Goal: Go to known website: Access a specific website the user already knows

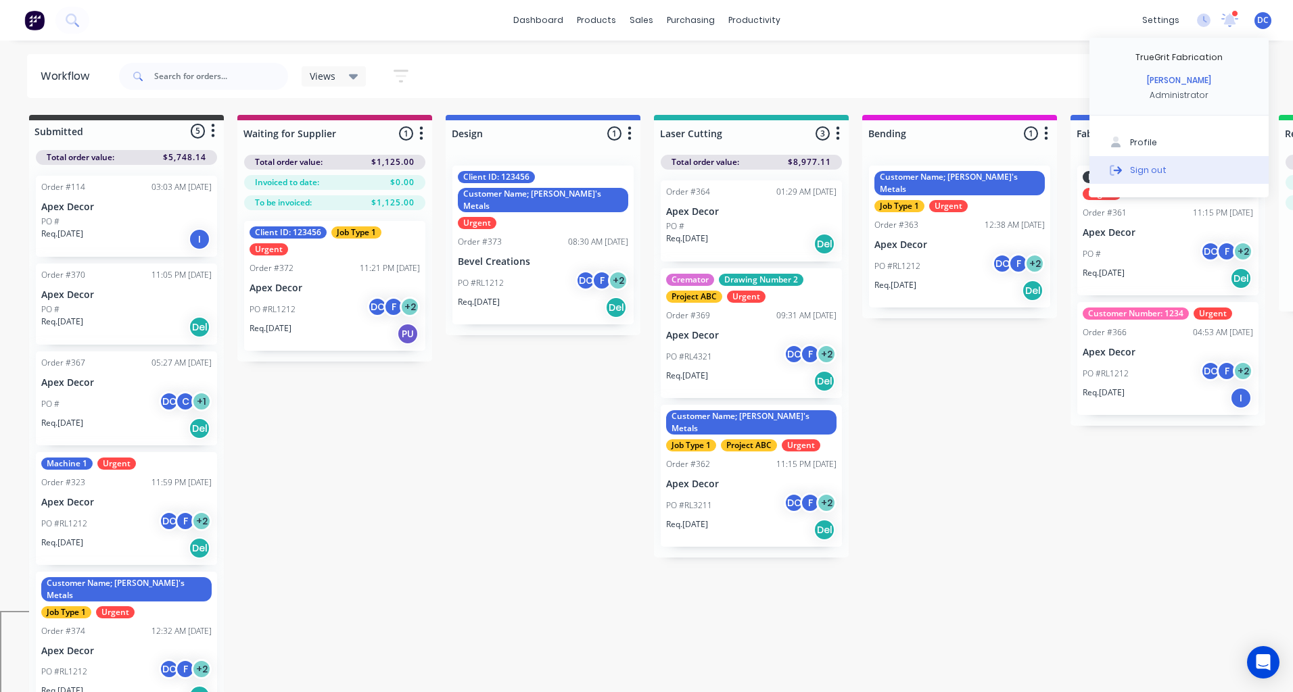
click at [1137, 164] on div "Sign out" at bounding box center [1148, 170] width 37 height 12
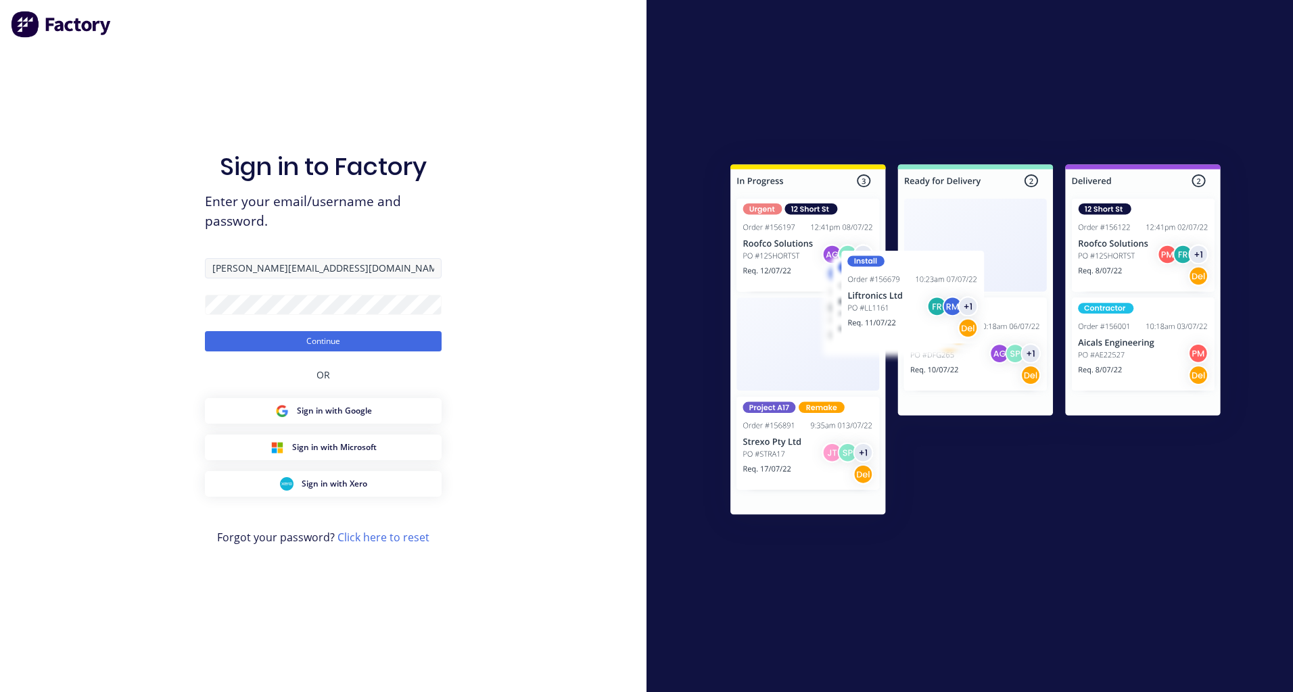
click at [288, 266] on input "david+fabrication@factory.app" at bounding box center [323, 268] width 237 height 20
click at [205, 331] on button "Continue" at bounding box center [323, 341] width 237 height 20
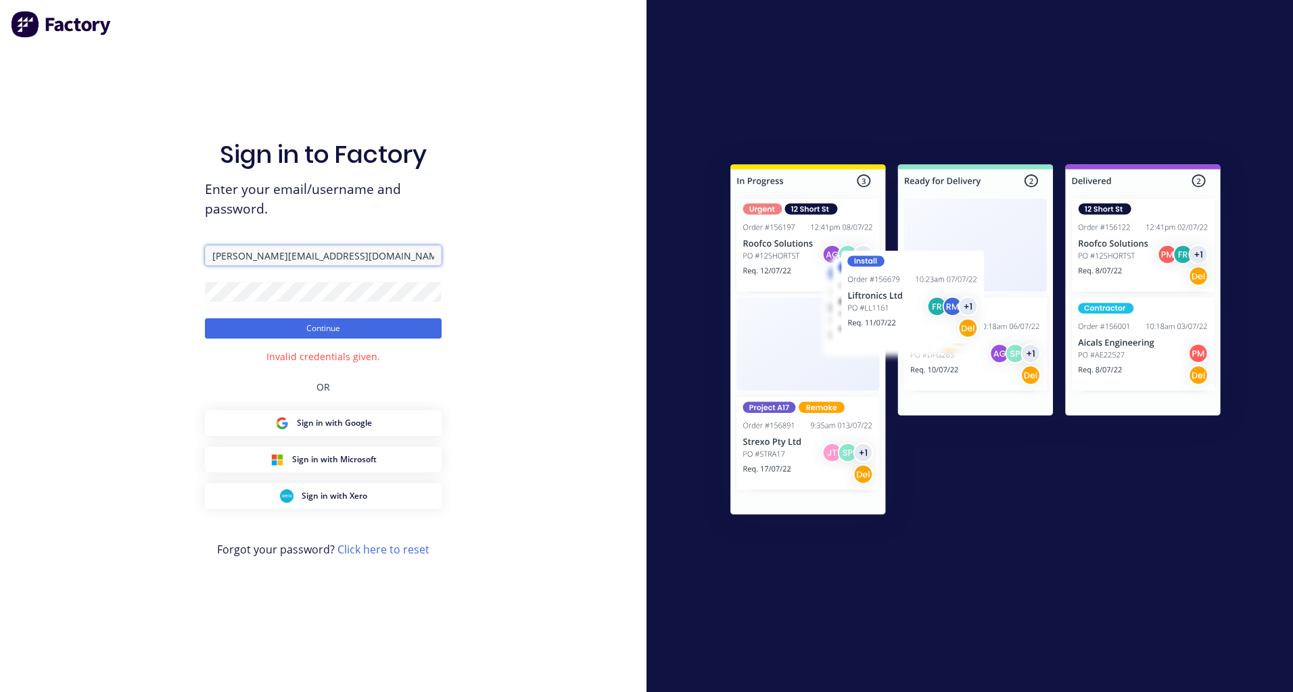
click at [273, 255] on input "david+trailers@factory.app" at bounding box center [323, 255] width 237 height 20
click at [205, 318] on button "Continue" at bounding box center [323, 328] width 237 height 20
click at [268, 258] on input "david+trailer@factory.app" at bounding box center [323, 255] width 237 height 20
type input "david+trailers@factory.app"
click at [186, 293] on div "Sign in to Factory Enter your email/username and password. david+trailers@facto…" at bounding box center [323, 346] width 646 height 692
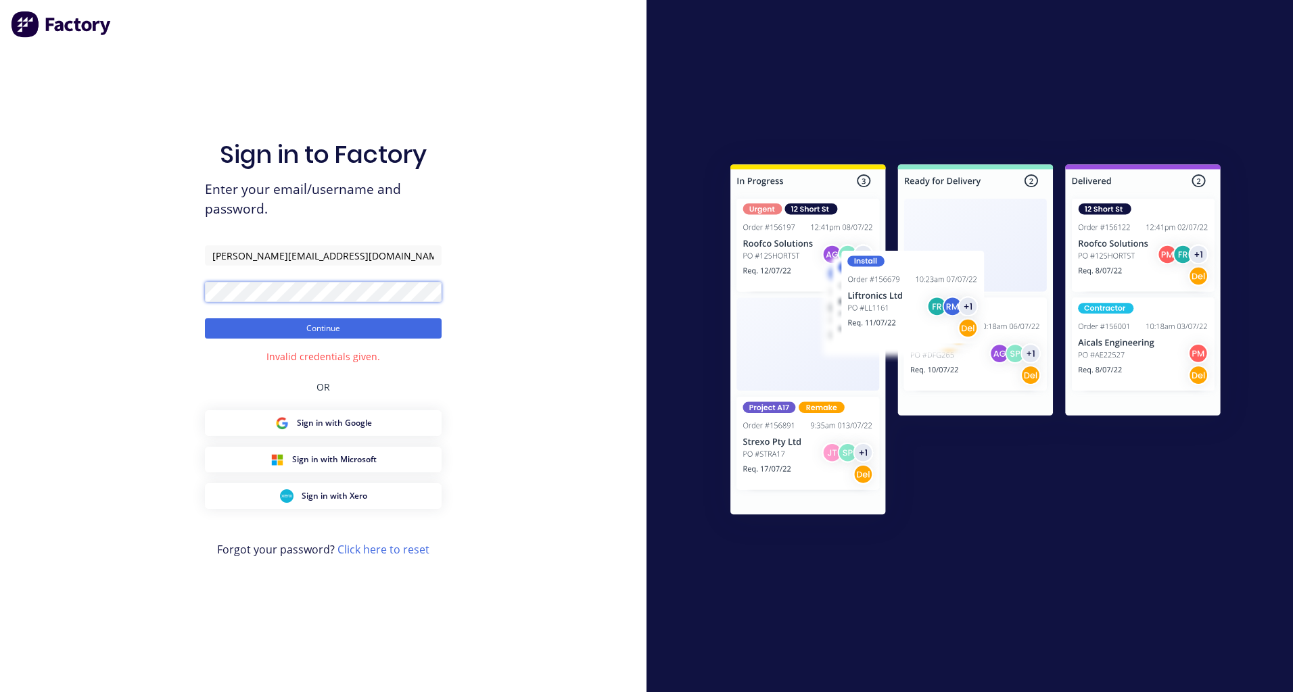
click at [205, 318] on button "Continue" at bounding box center [323, 328] width 237 height 20
click at [246, 329] on button "Continue" at bounding box center [323, 328] width 237 height 20
click at [195, 289] on div "Sign in to Factory Enter your email/username and password. david+trailers@facto…" at bounding box center [323, 346] width 646 height 692
click at [205, 318] on button "Continue" at bounding box center [323, 328] width 237 height 20
